Goal: Check status

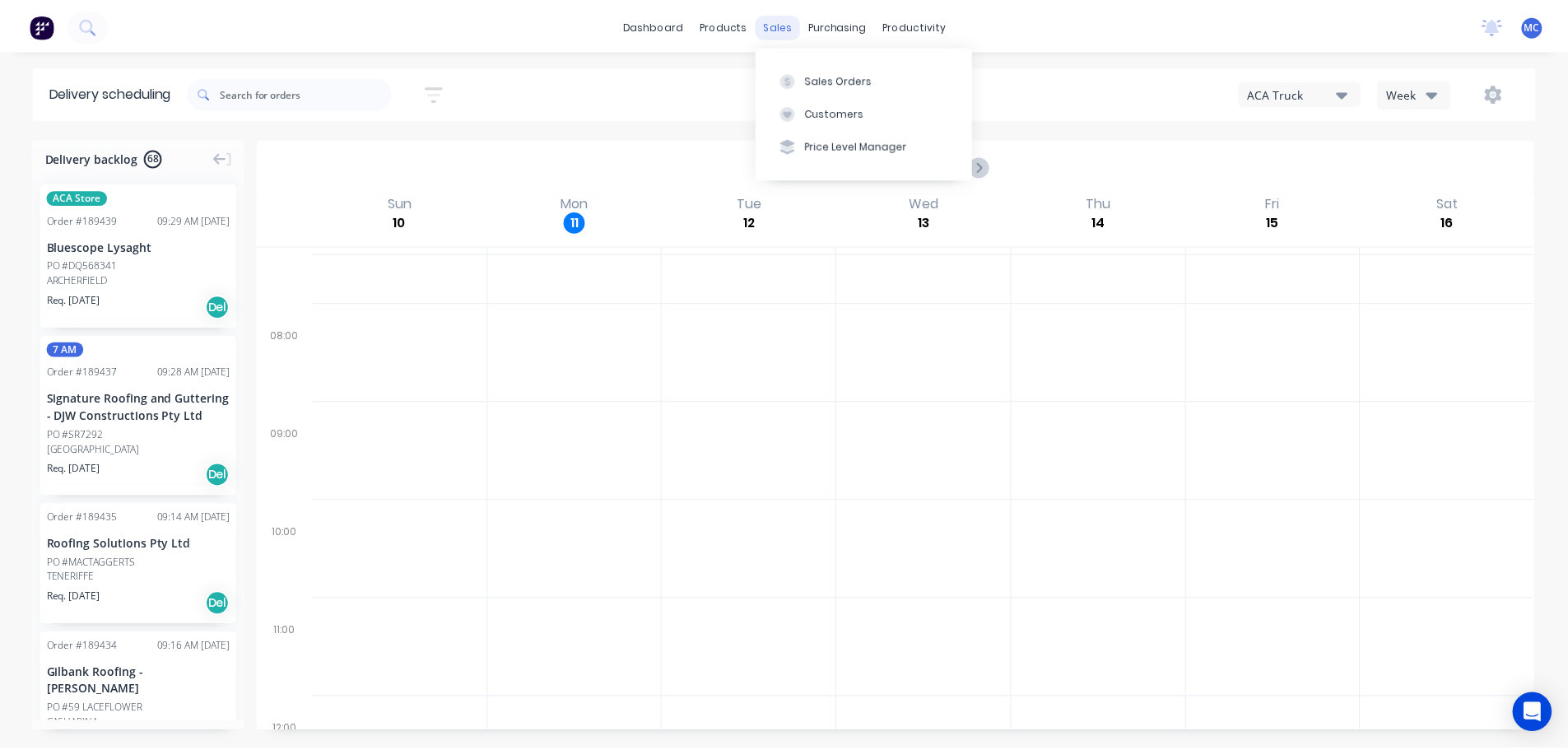
scroll to position [164, 0]
click at [838, 114] on div "Customers" at bounding box center [840, 112] width 59 height 15
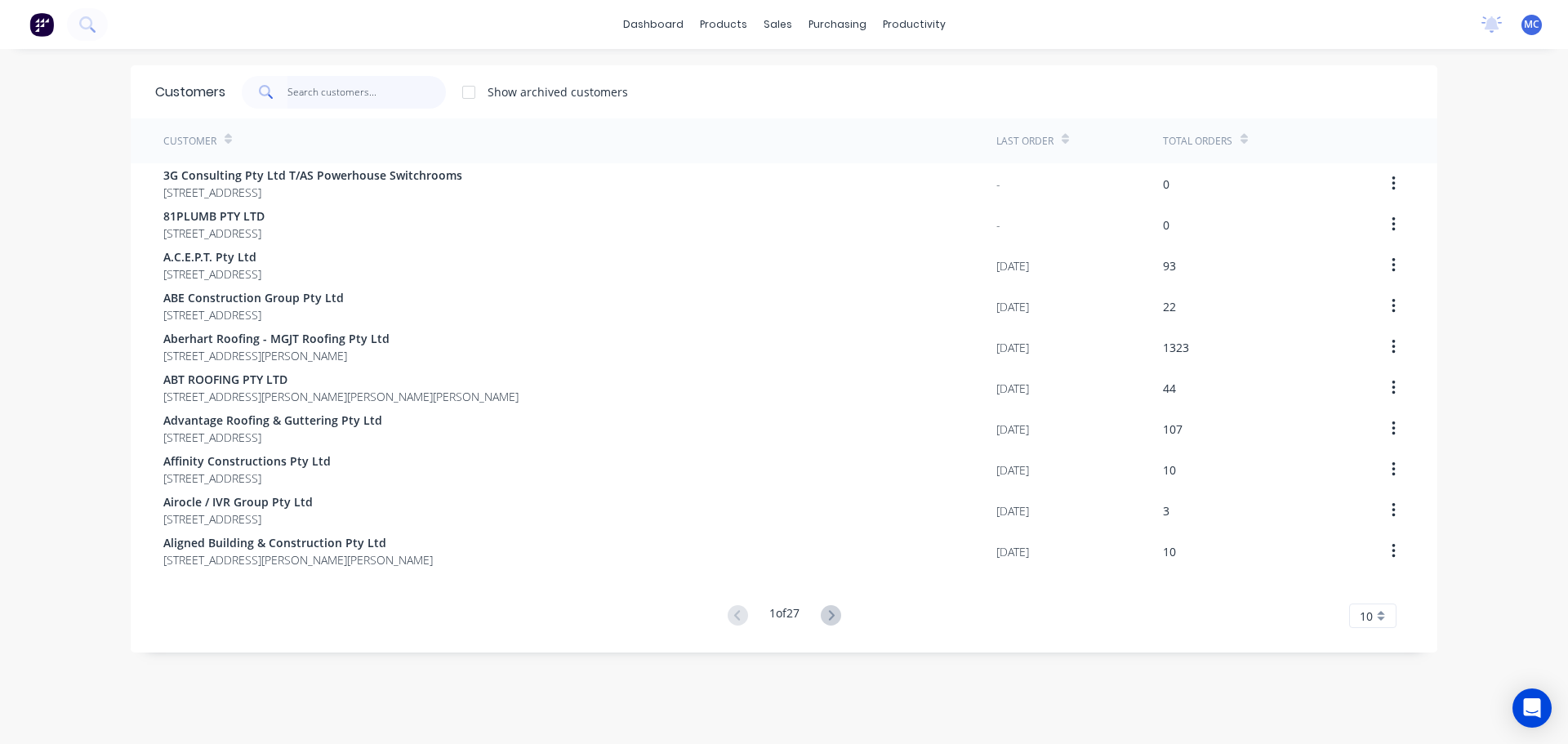
click at [356, 93] on input "text" at bounding box center [367, 91] width 159 height 32
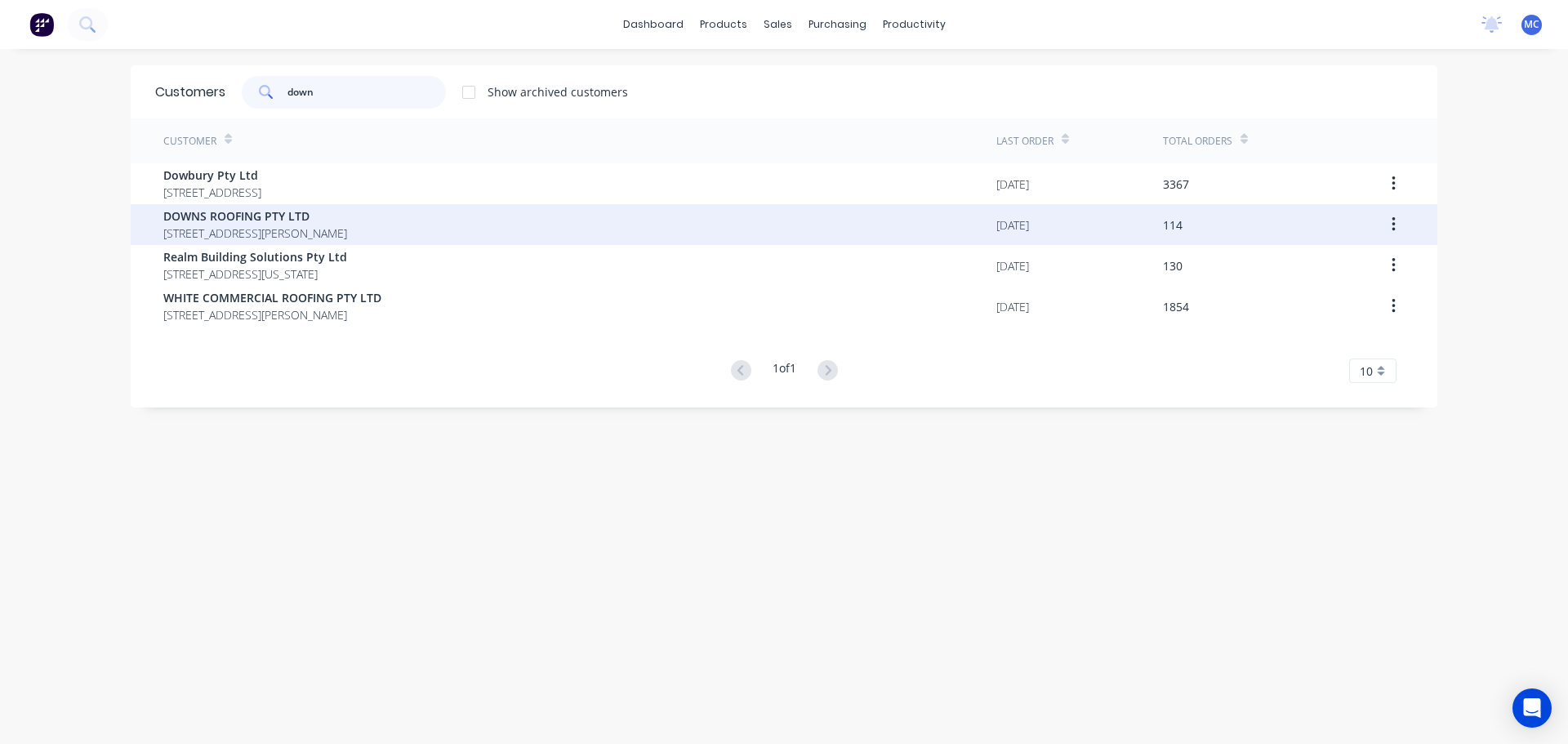
type input "down"
click at [234, 213] on span "DOWNS ROOFING PTY LTD" at bounding box center [254, 215] width 183 height 17
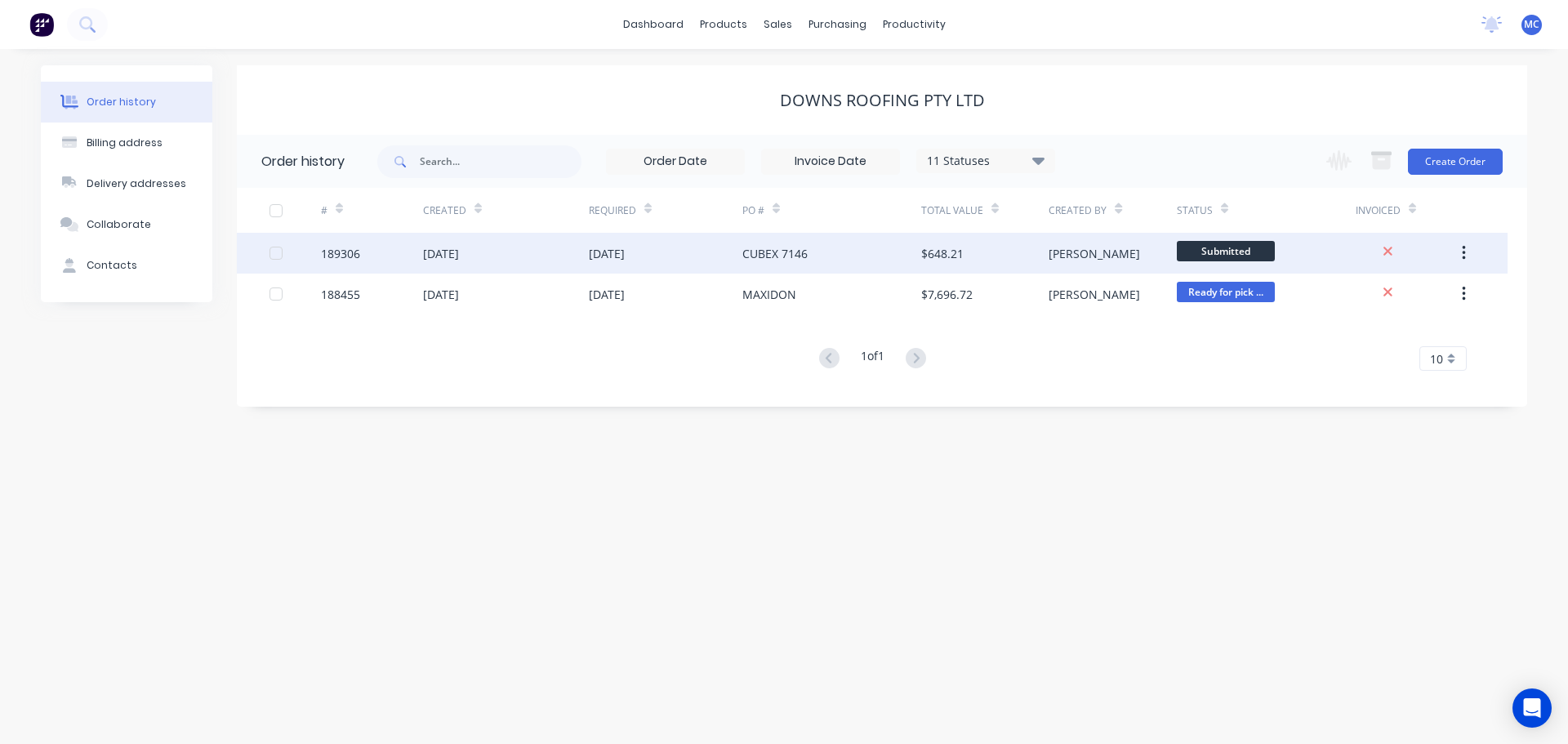
click at [695, 252] on div "[DATE]" at bounding box center [665, 253] width 154 height 41
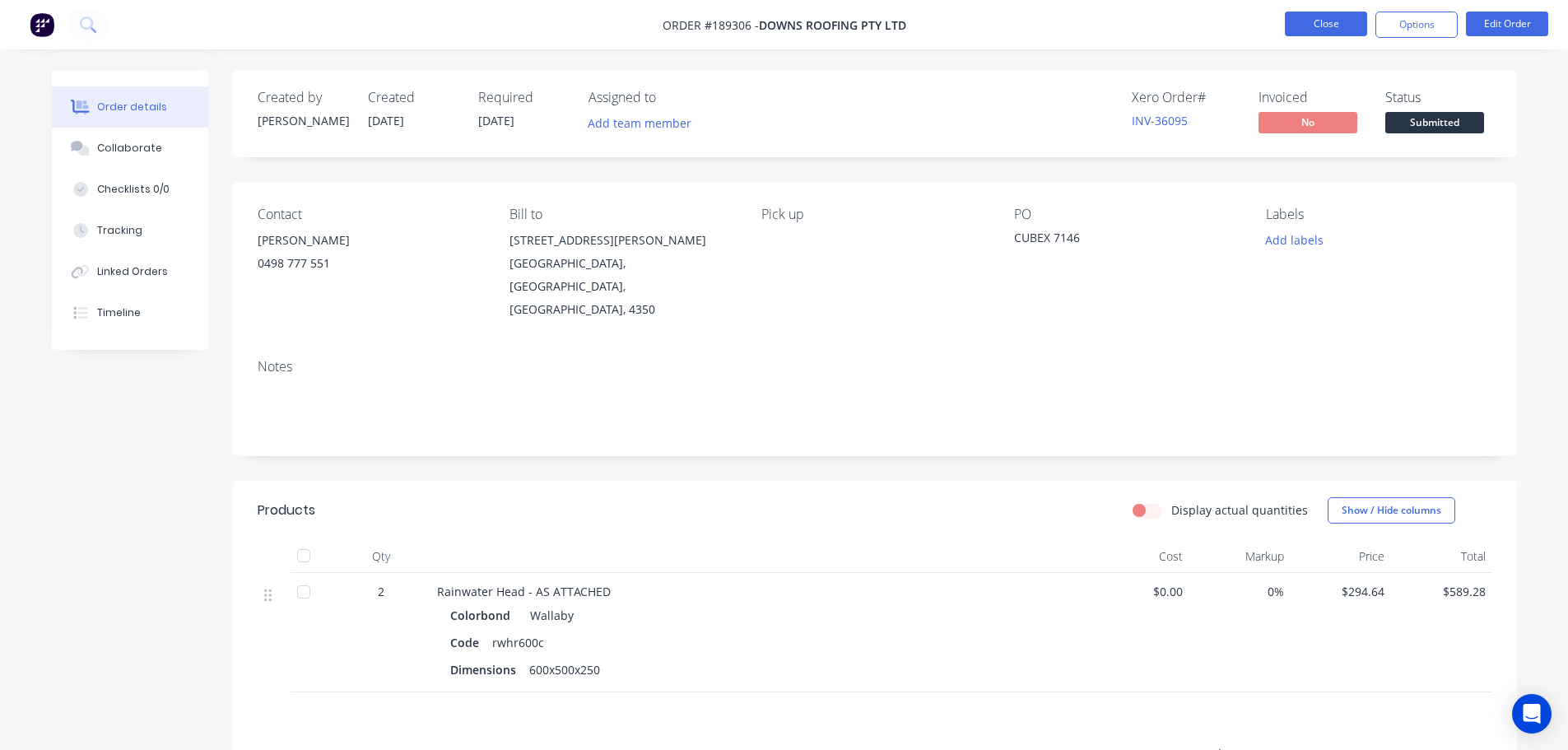
click at [1315, 19] on button "Close" at bounding box center [1326, 23] width 83 height 25
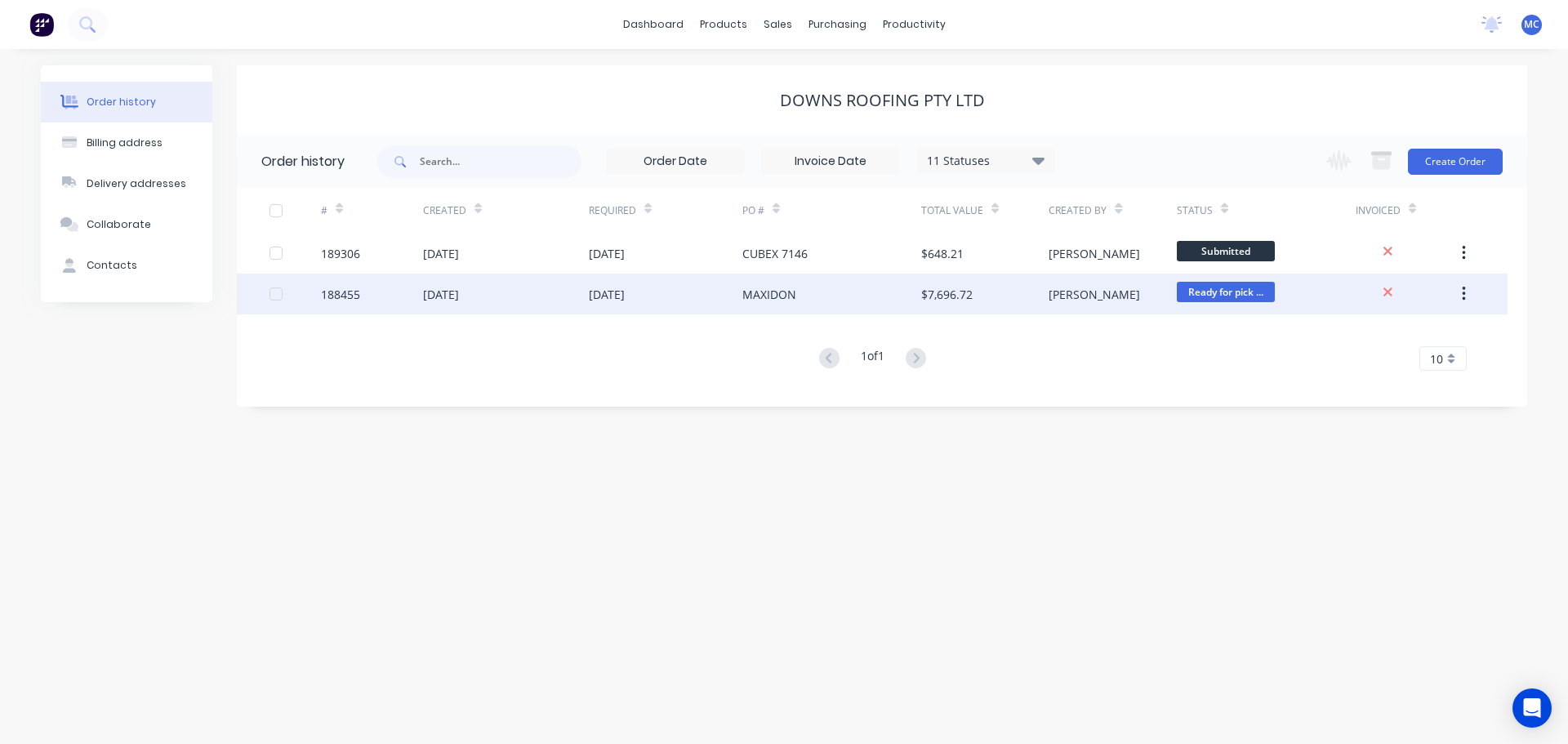
click at [674, 296] on div "[DATE]" at bounding box center [665, 294] width 154 height 41
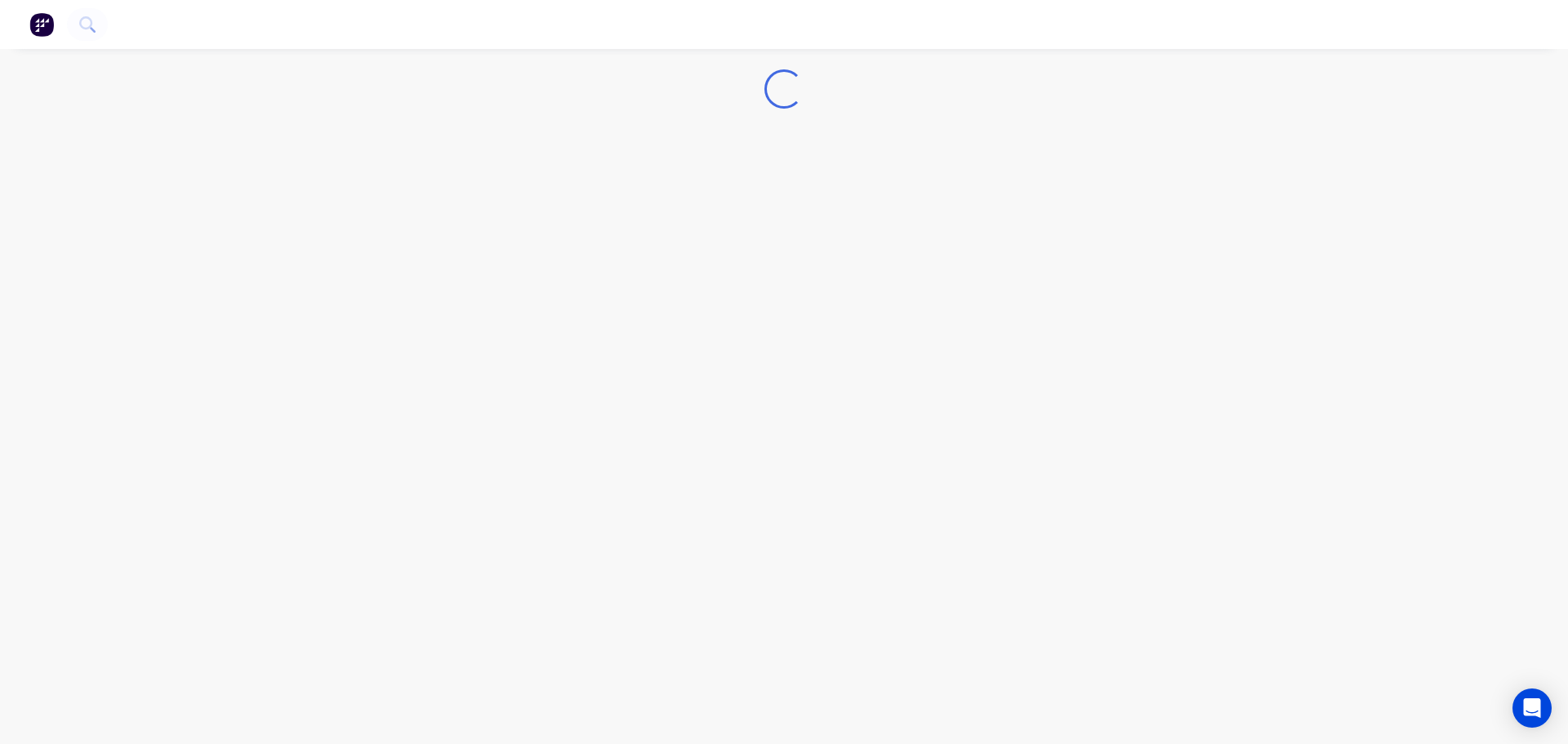
click at [674, 296] on div "Loading..." at bounding box center [784, 372] width 1568 height 744
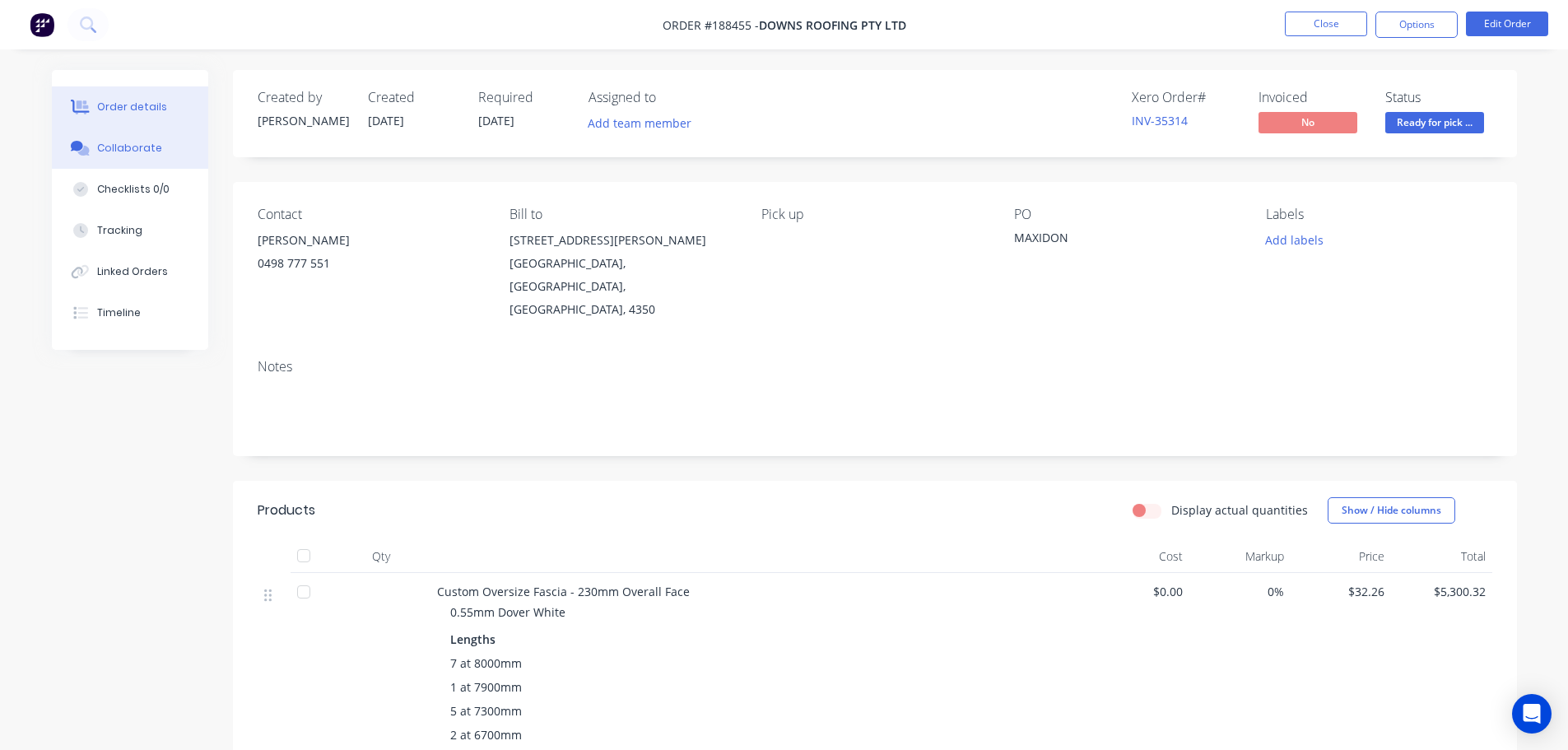
click at [124, 146] on div "Collaborate" at bounding box center [130, 149] width 65 height 15
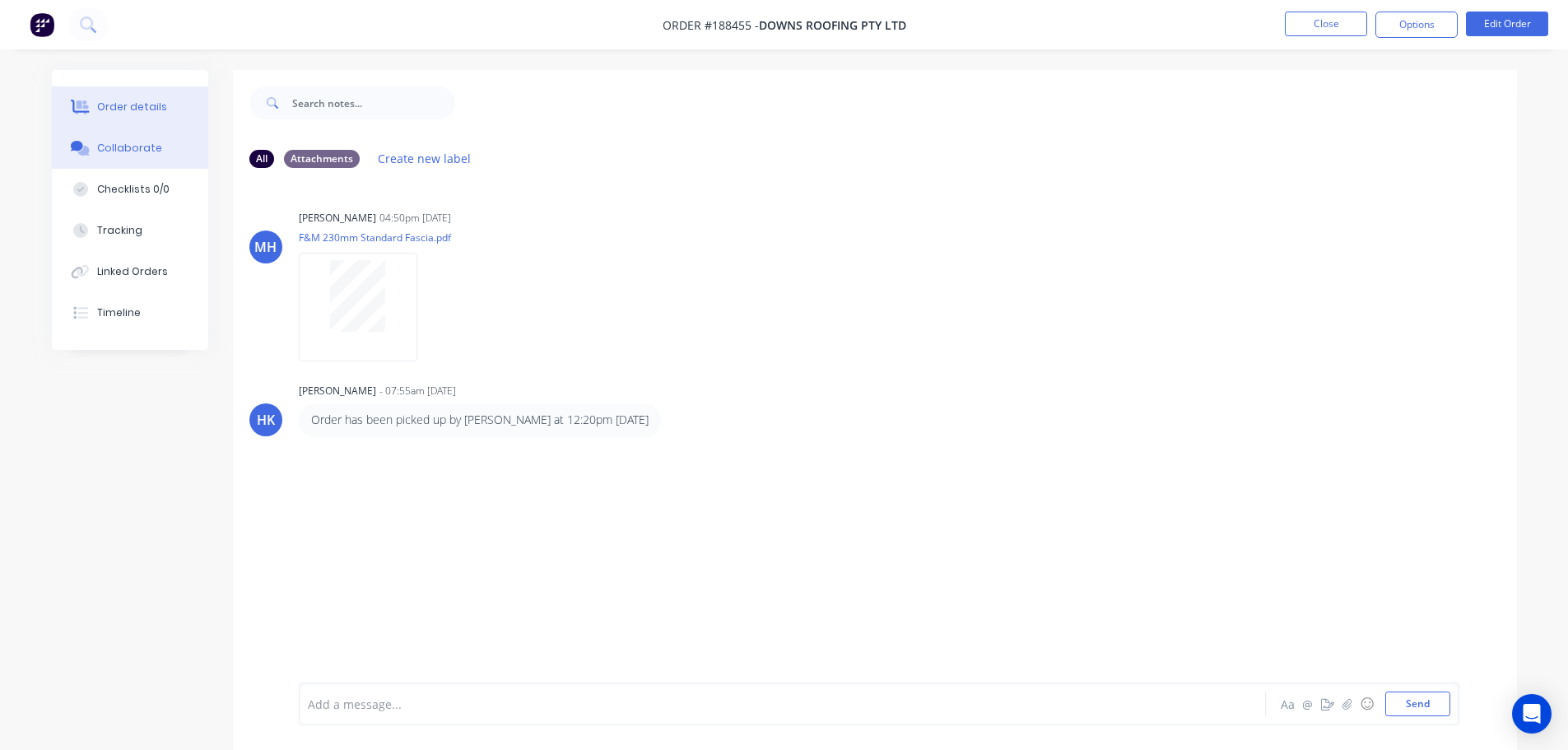
click at [117, 99] on div "Order details" at bounding box center [132, 107] width 70 height 15
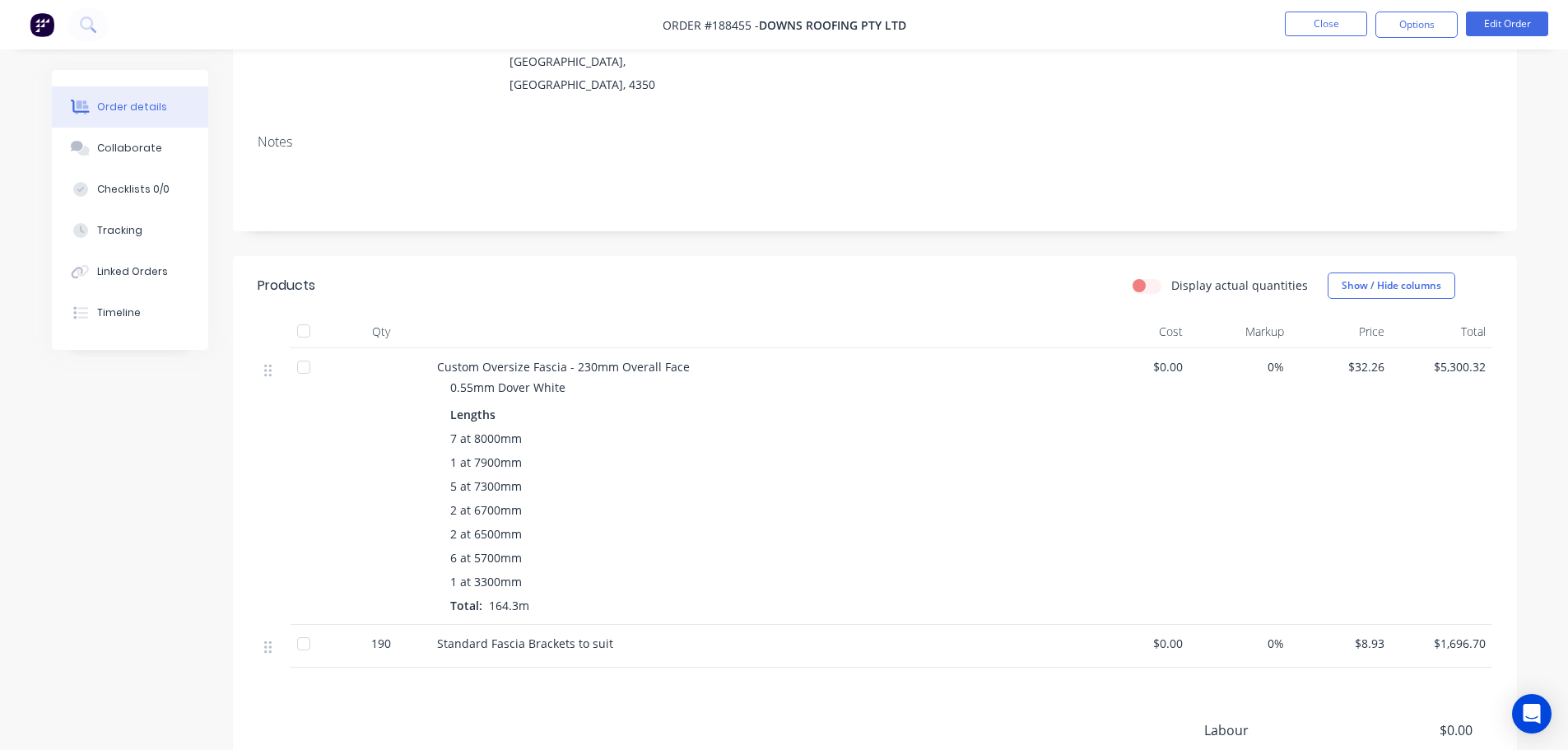
scroll to position [247, 0]
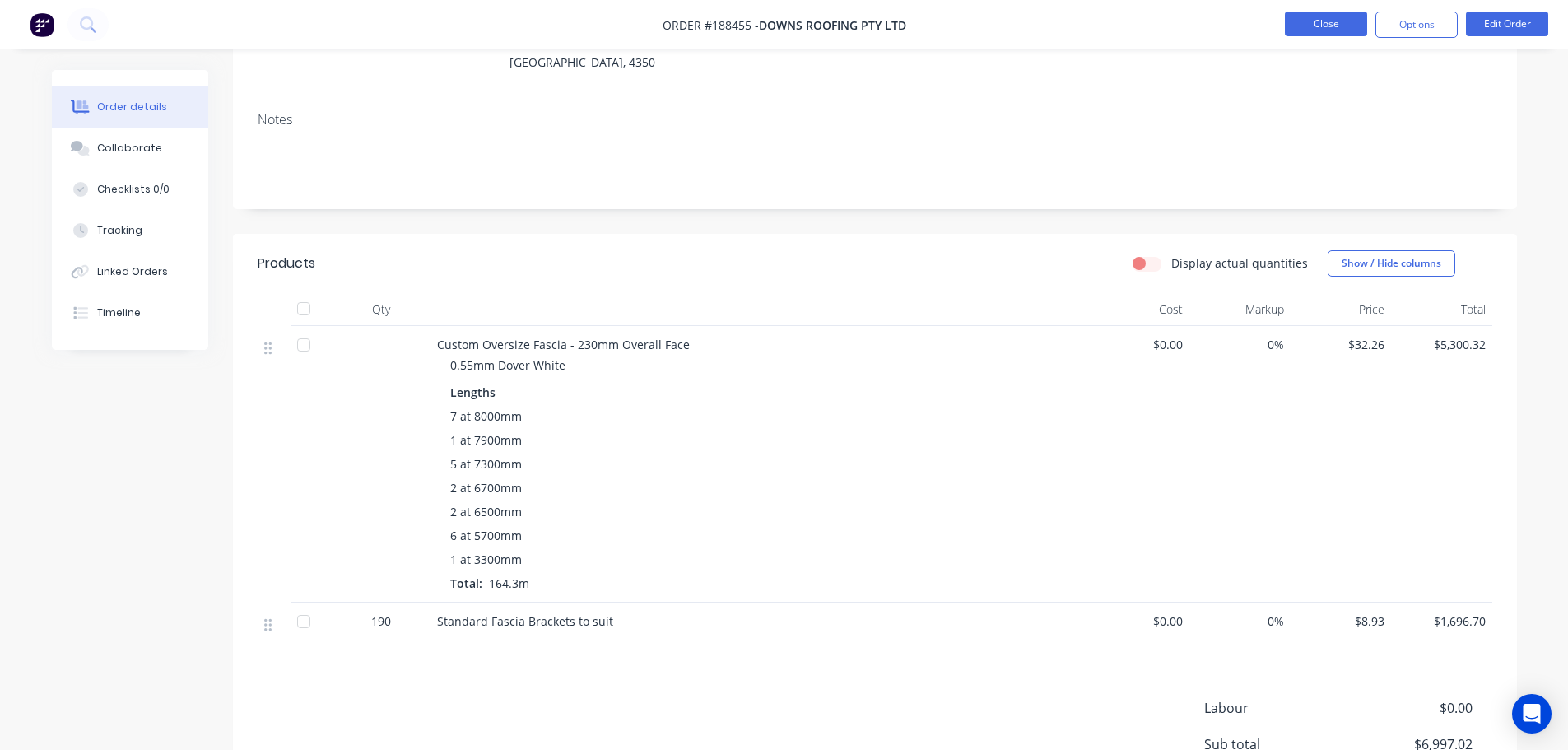
click at [1326, 22] on button "Close" at bounding box center [1326, 23] width 83 height 25
